Goal: Find specific page/section: Find specific page/section

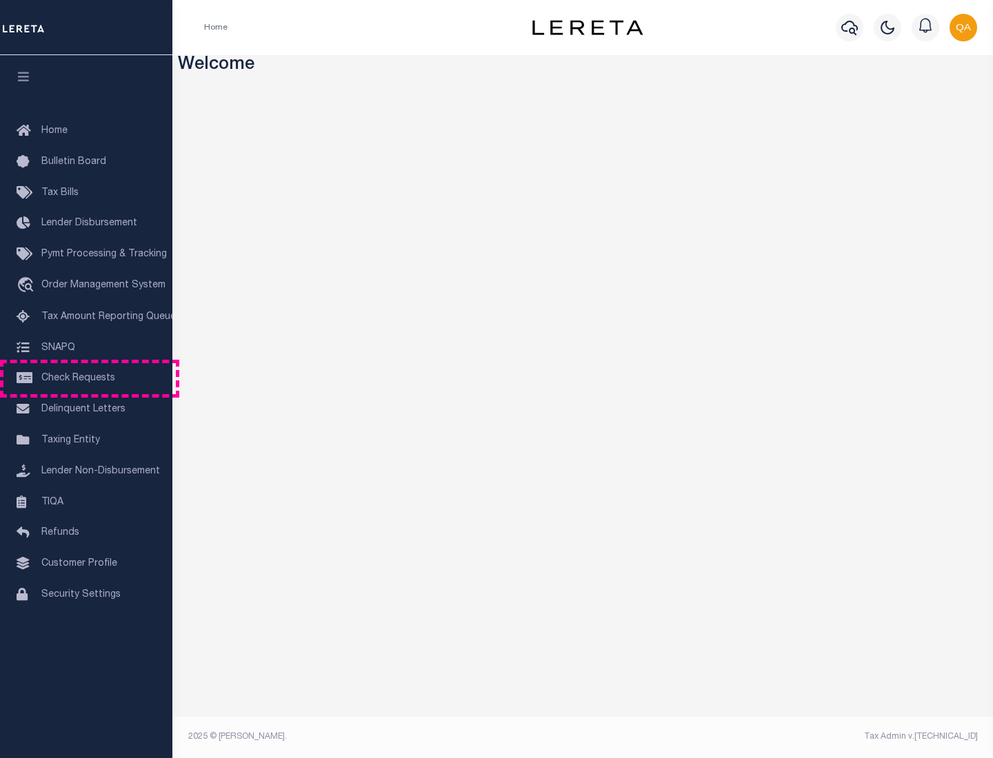
click at [86, 379] on span "Check Requests" at bounding box center [78, 379] width 74 height 10
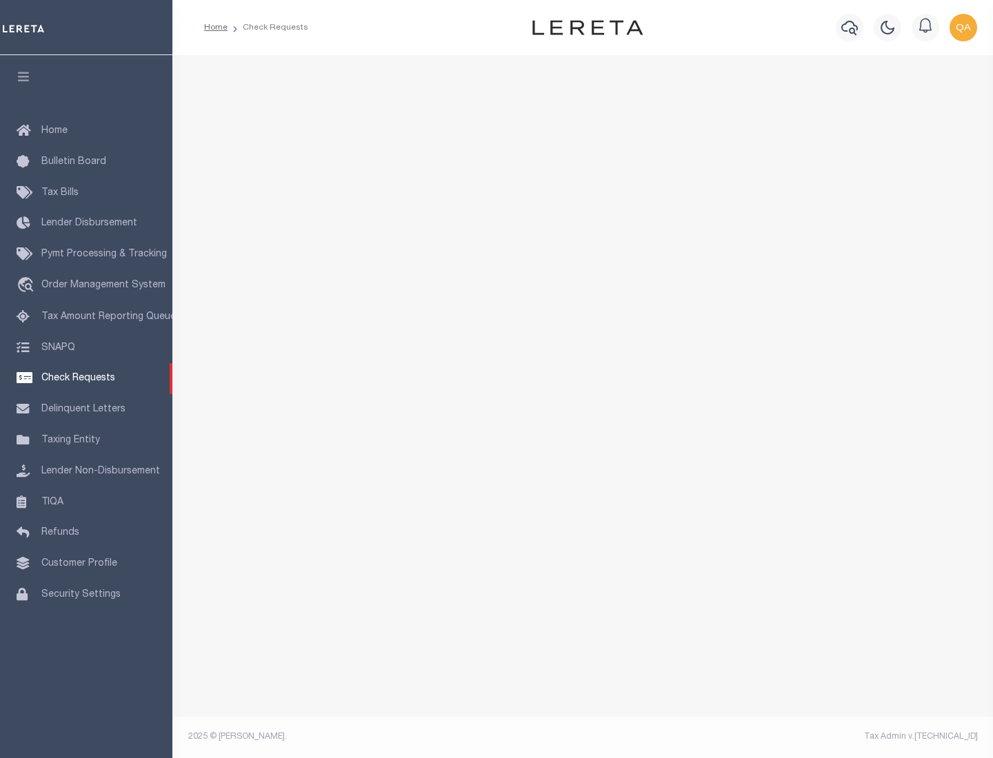
select select "50"
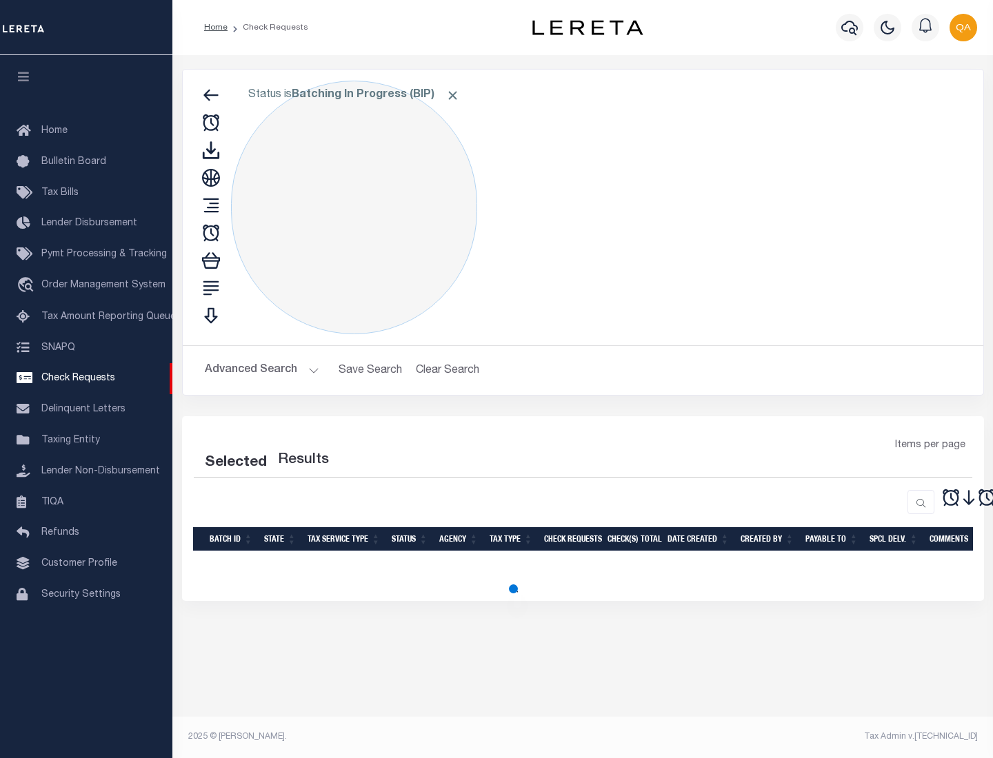
select select "50"
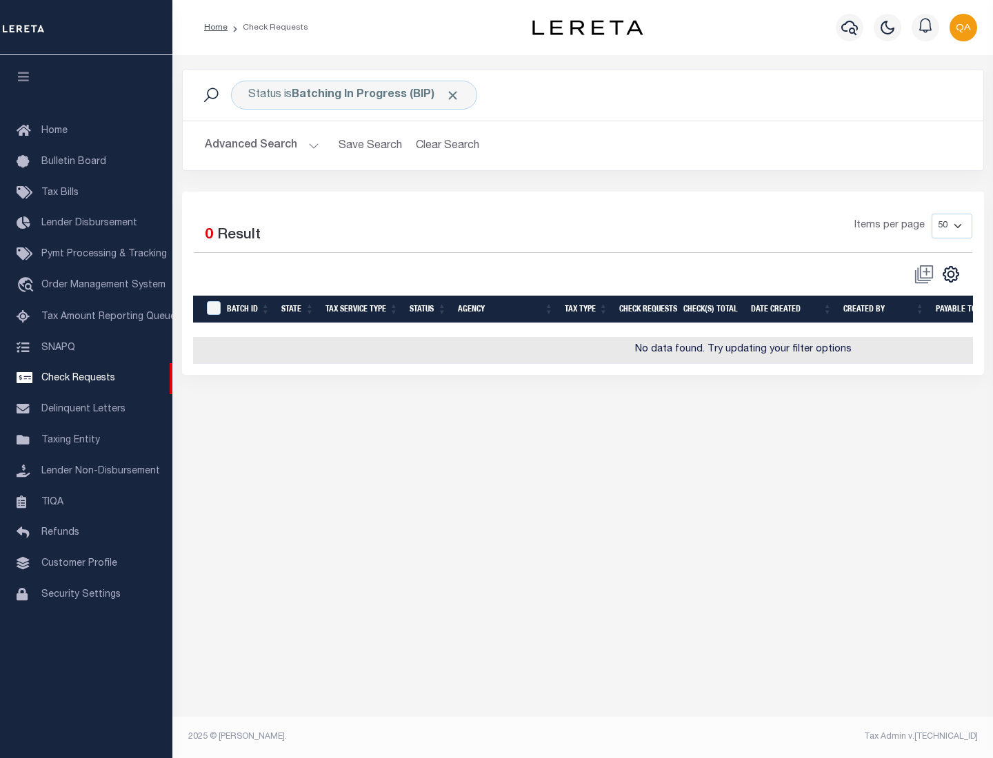
click at [453, 95] on span "Click to Remove" at bounding box center [452, 95] width 14 height 14
